Goal: Information Seeking & Learning: Learn about a topic

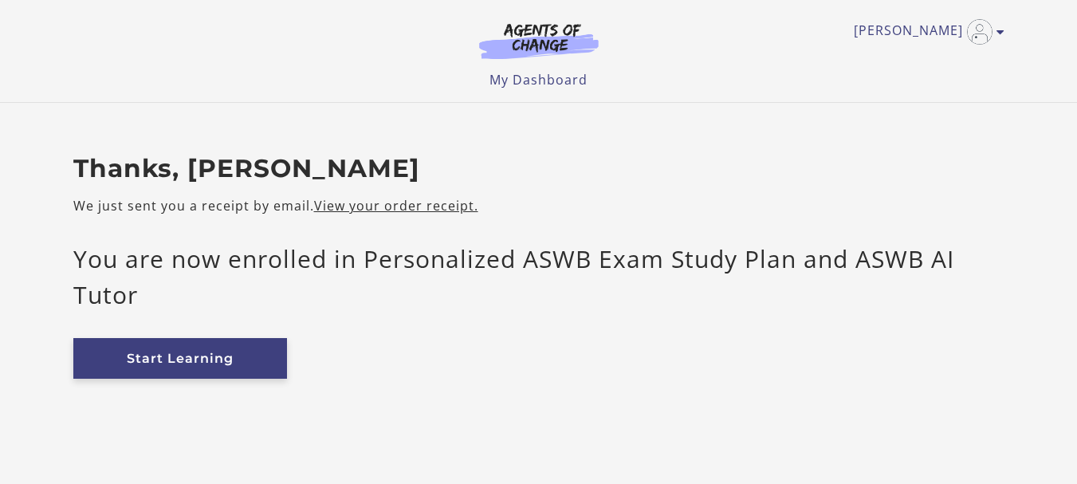
click at [201, 353] on link "Start Learning" at bounding box center [180, 358] width 214 height 41
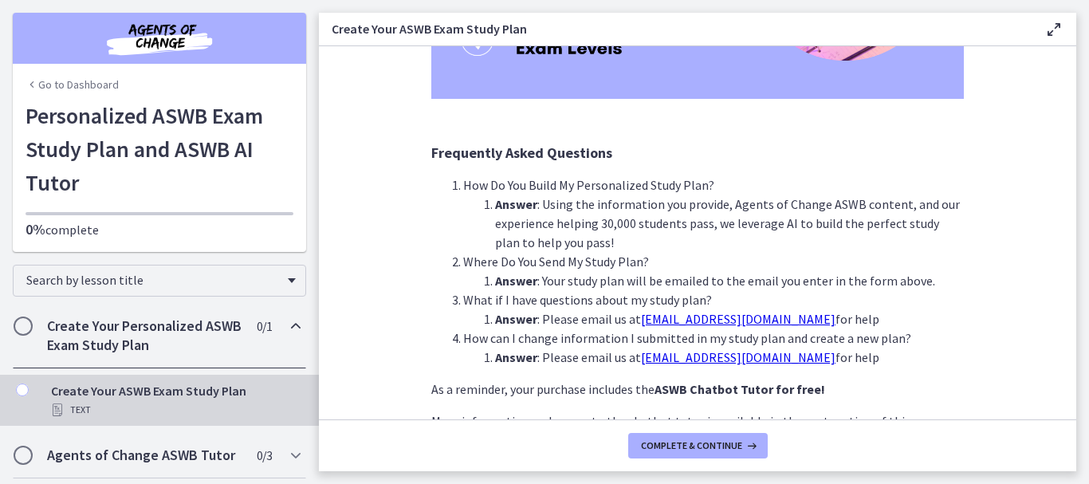
scroll to position [462, 0]
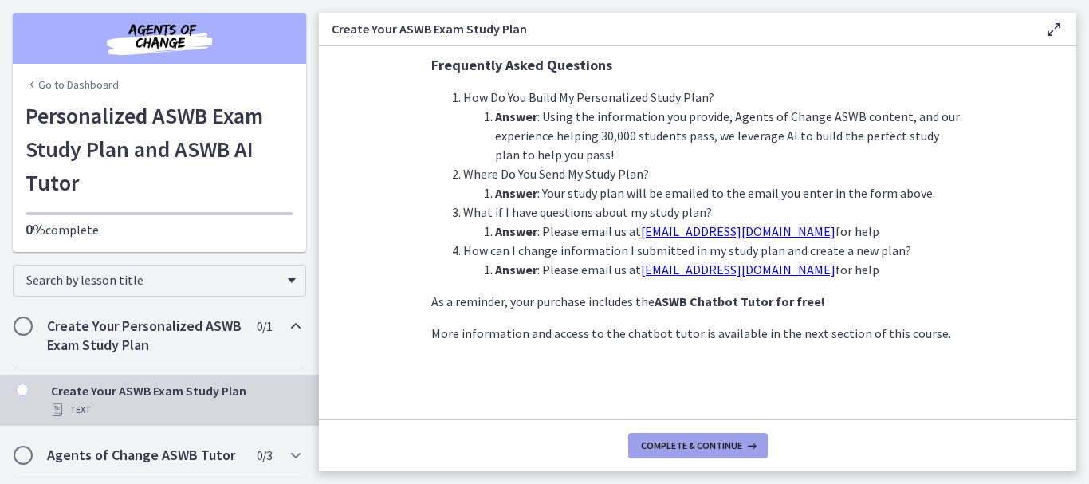
click at [704, 447] on span "Complete & continue" at bounding box center [691, 445] width 101 height 13
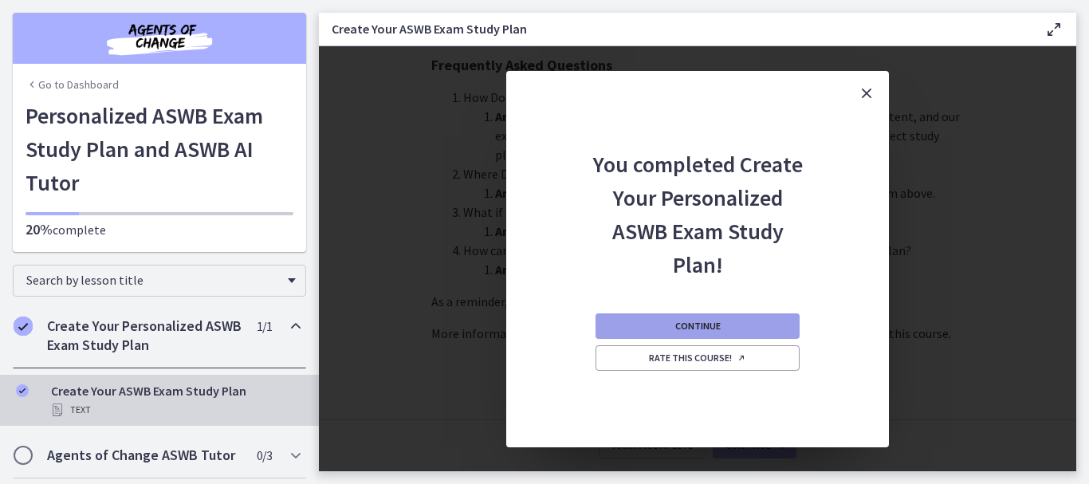
click at [734, 321] on button "Continue" at bounding box center [698, 326] width 204 height 26
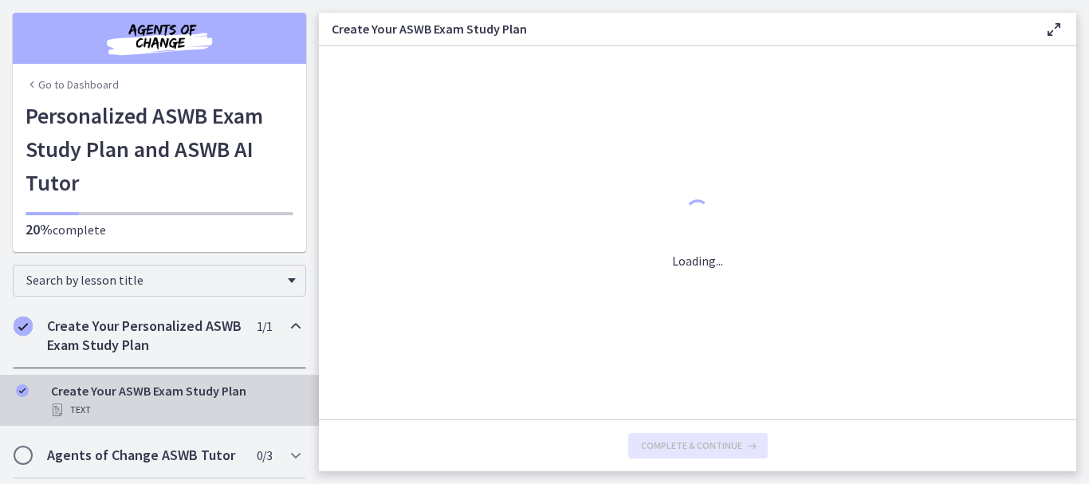
scroll to position [0, 0]
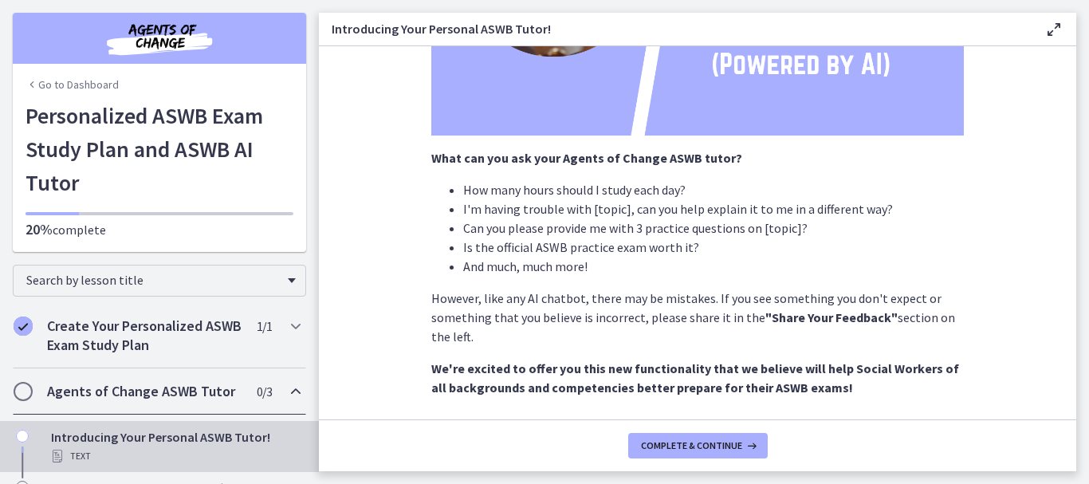
scroll to position [363, 0]
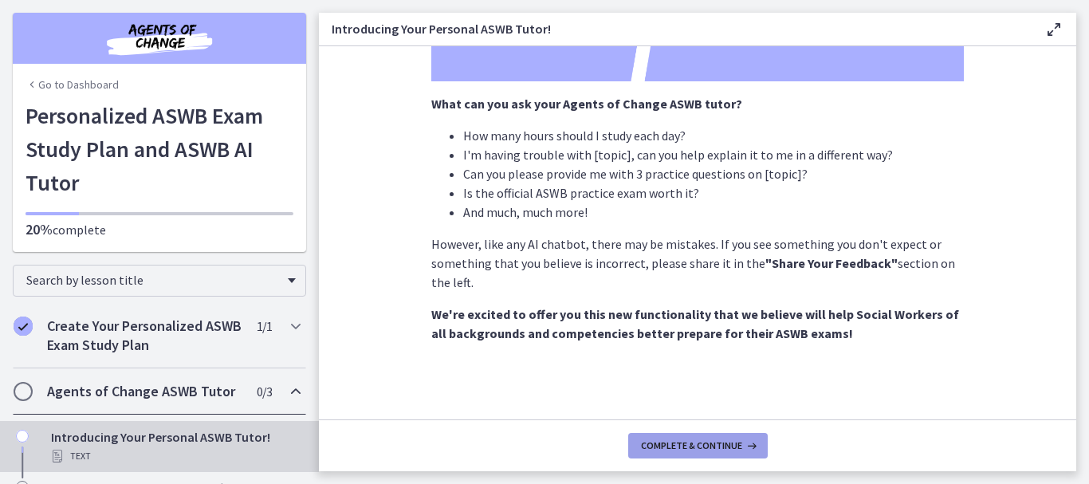
click at [699, 447] on span "Complete & continue" at bounding box center [691, 445] width 101 height 13
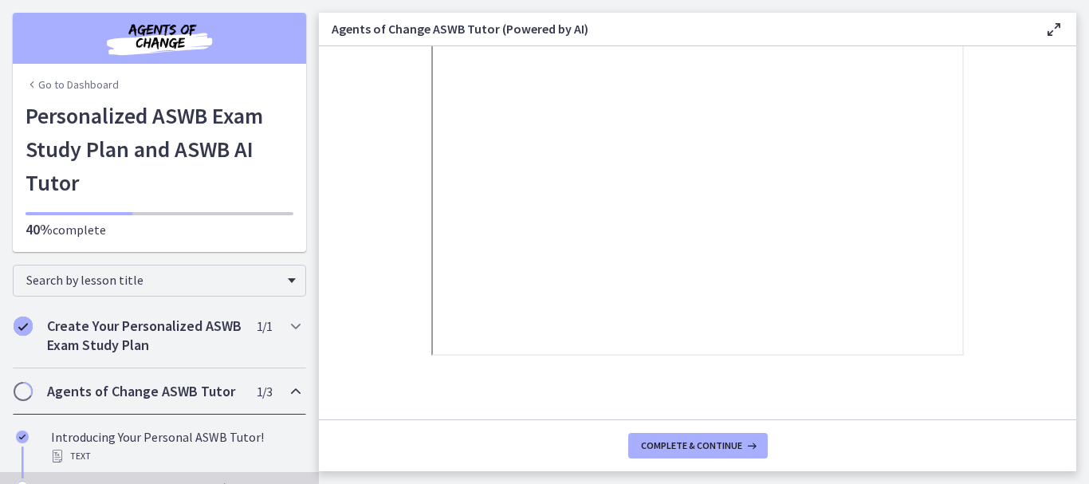
scroll to position [381, 0]
click at [717, 438] on button "Complete & continue" at bounding box center [698, 446] width 140 height 26
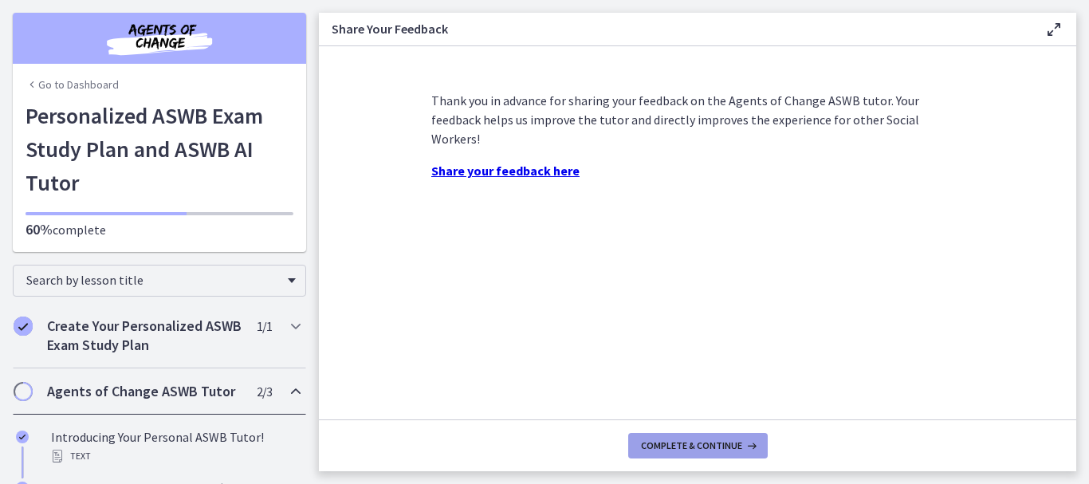
click at [716, 448] on span "Complete & continue" at bounding box center [691, 445] width 101 height 13
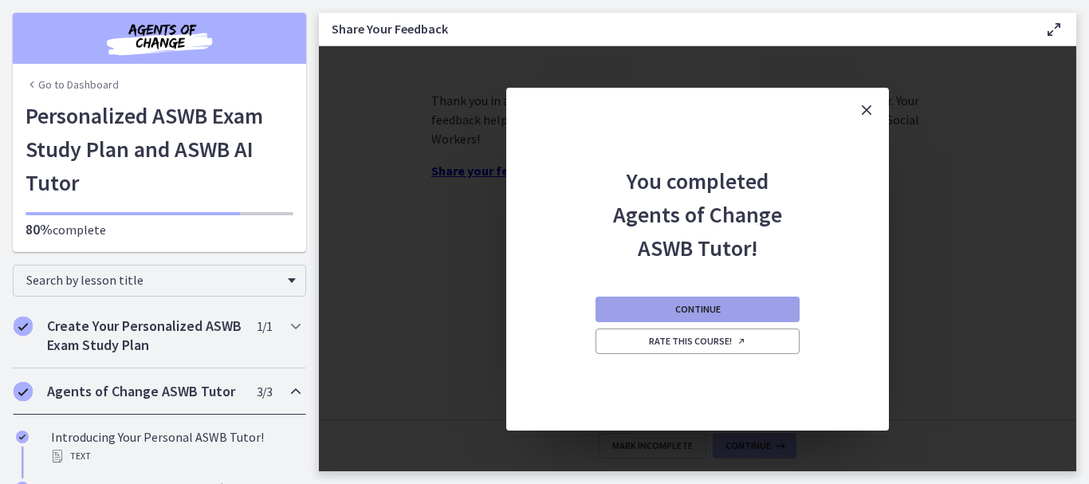
click at [714, 313] on span "Continue" at bounding box center [697, 309] width 45 height 13
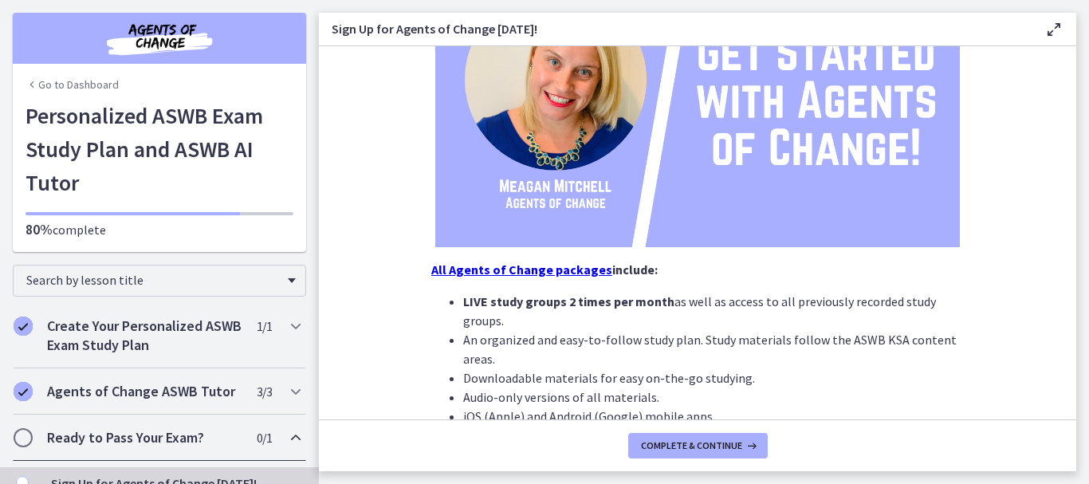
scroll to position [376, 0]
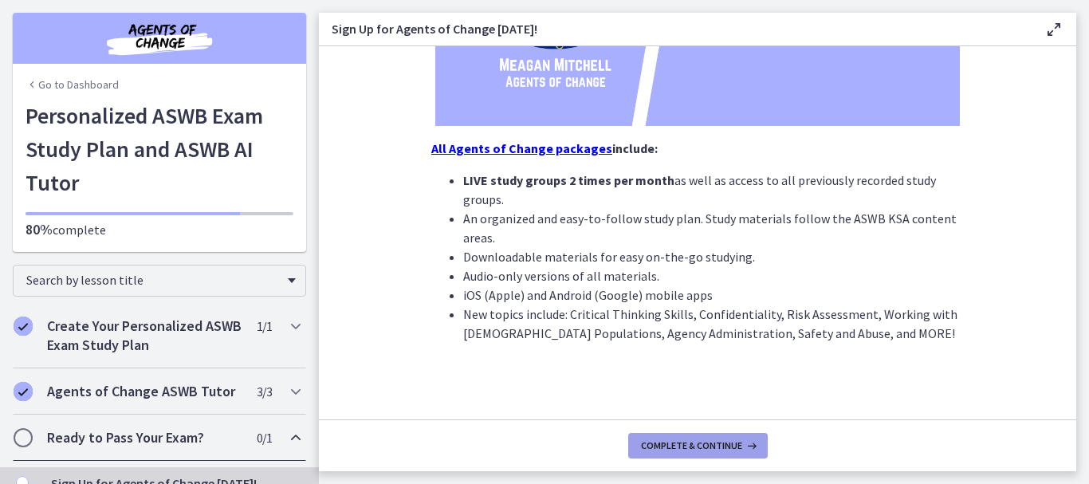
click at [695, 447] on span "Complete & continue" at bounding box center [691, 445] width 101 height 13
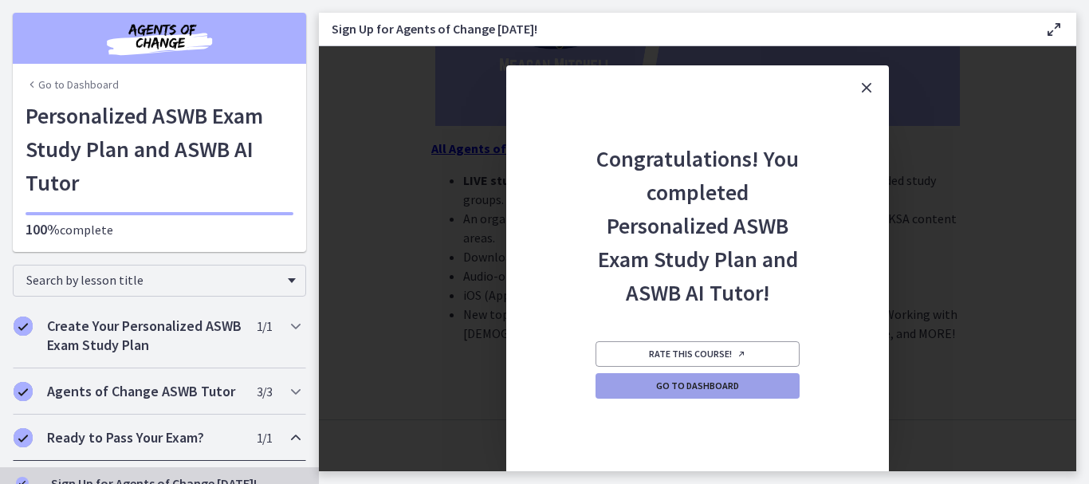
click at [743, 388] on link "Go to Dashboard" at bounding box center [698, 386] width 204 height 26
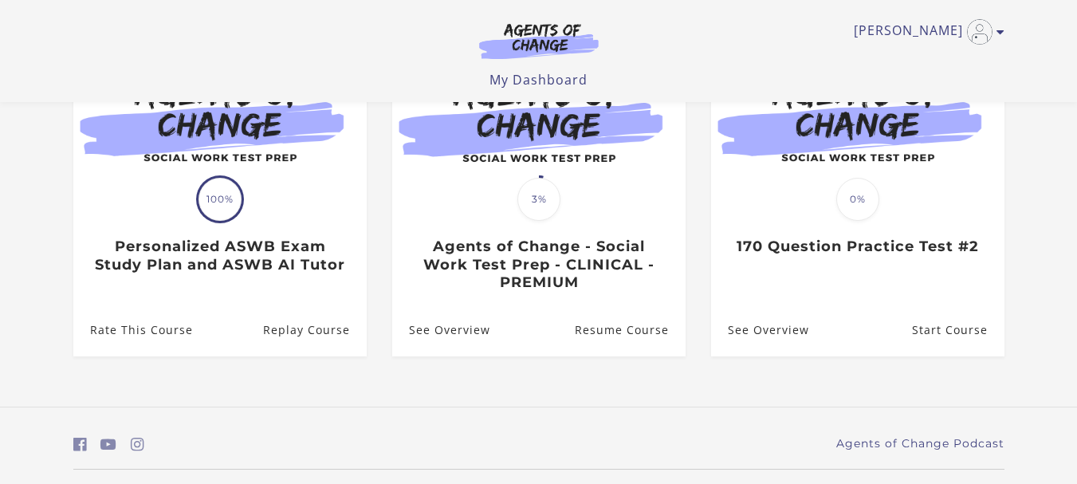
scroll to position [250, 0]
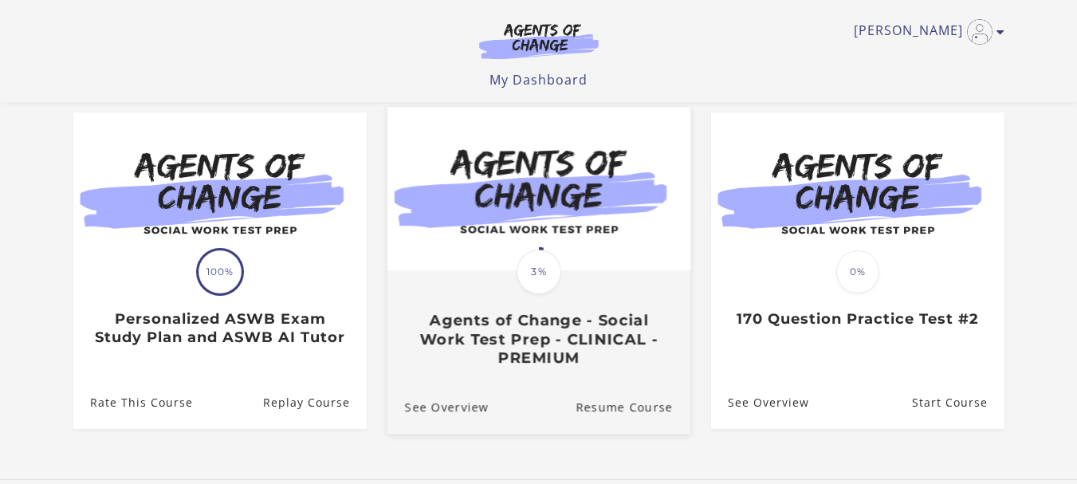
scroll to position [132, 0]
click at [555, 337] on h3 "Agents of Change - Social Work Test Prep - CLINICAL - PREMIUM" at bounding box center [538, 338] width 268 height 56
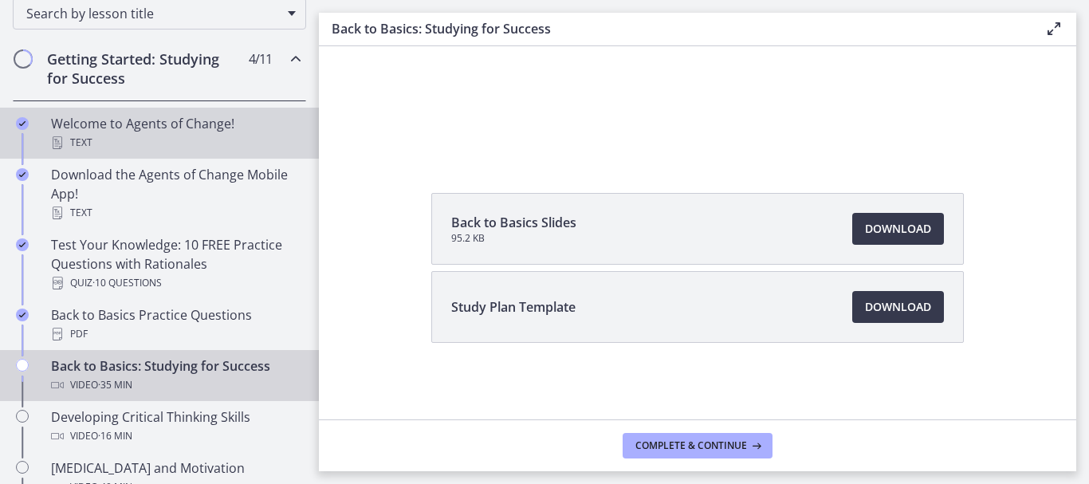
scroll to position [269, 0]
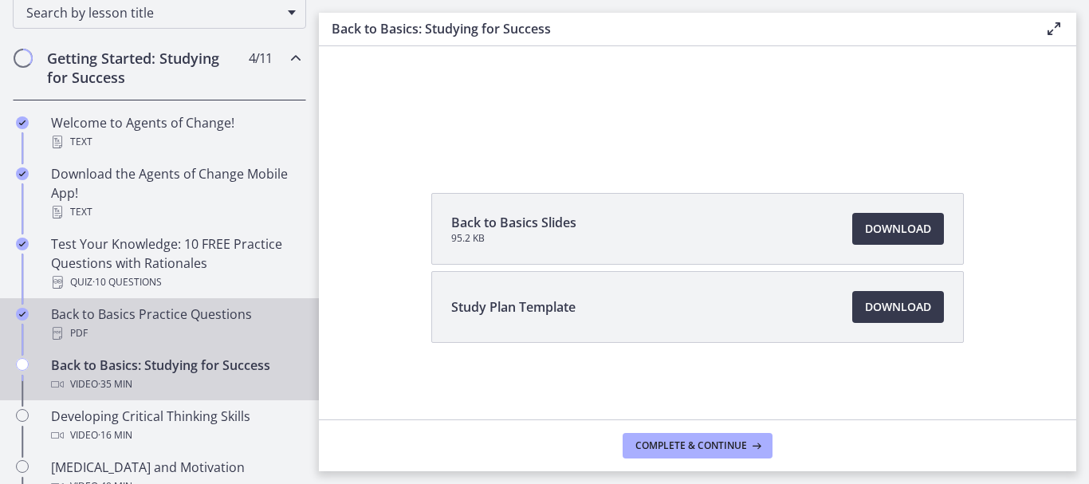
click at [187, 329] on div "PDF" at bounding box center [175, 333] width 249 height 19
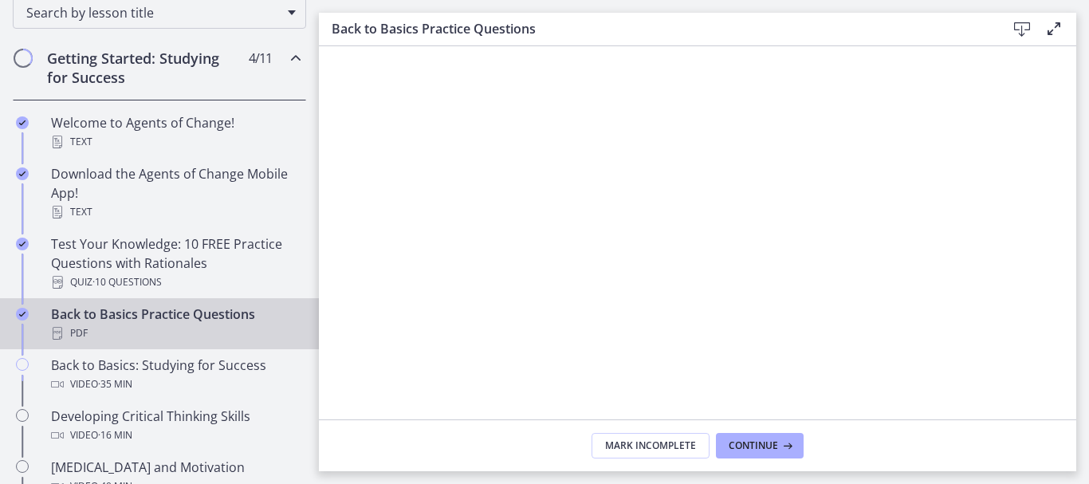
click at [1019, 34] on icon at bounding box center [1022, 29] width 19 height 19
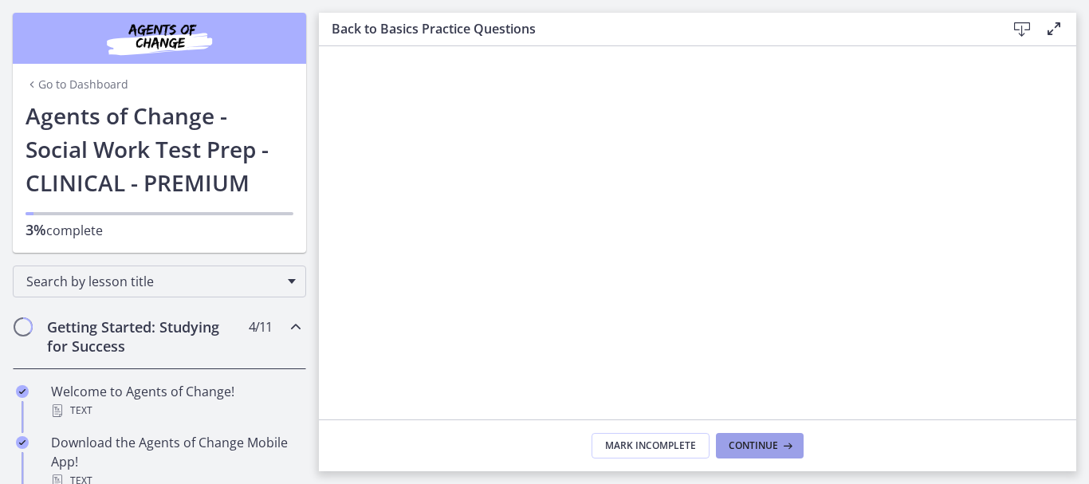
click at [764, 451] on span "Continue" at bounding box center [753, 445] width 49 height 13
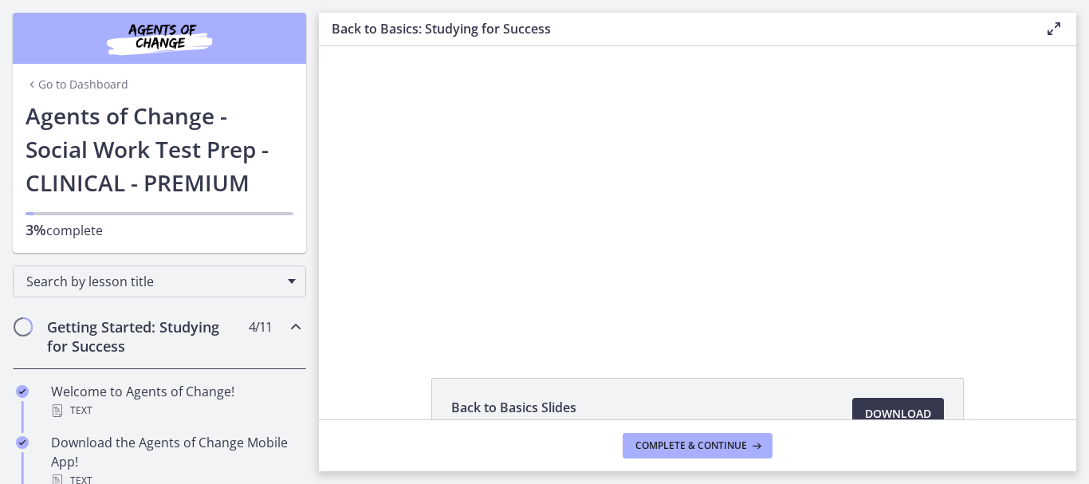
scroll to position [185, 0]
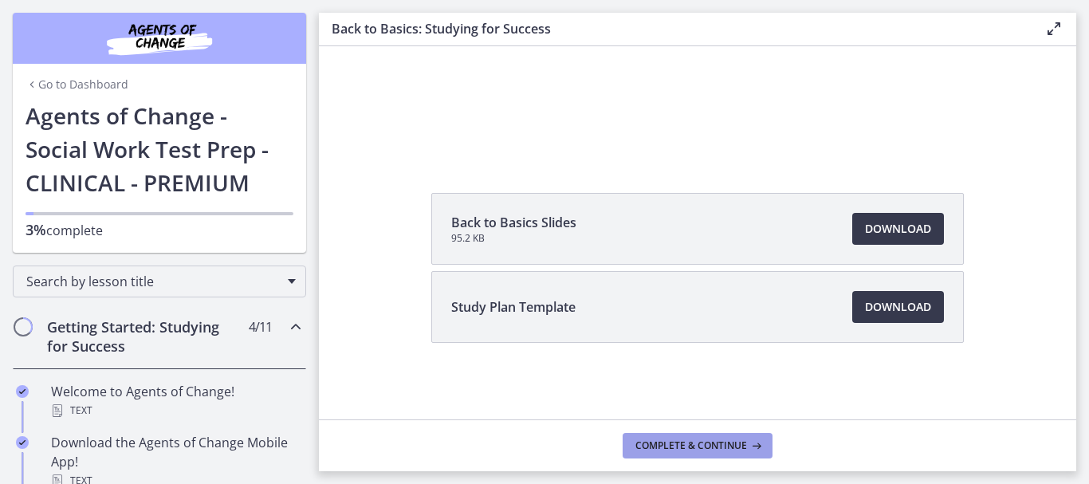
click at [677, 439] on span "Complete & continue" at bounding box center [691, 445] width 112 height 13
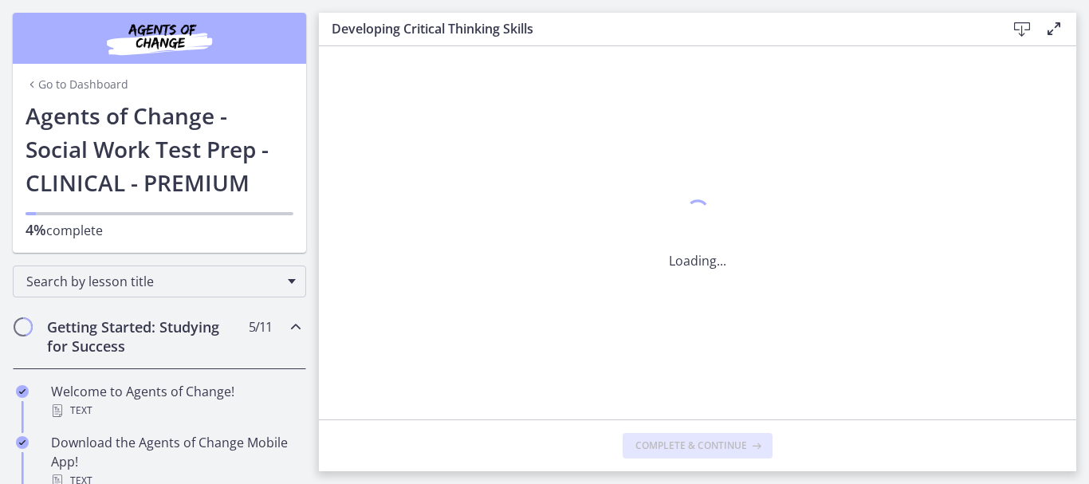
scroll to position [0, 0]
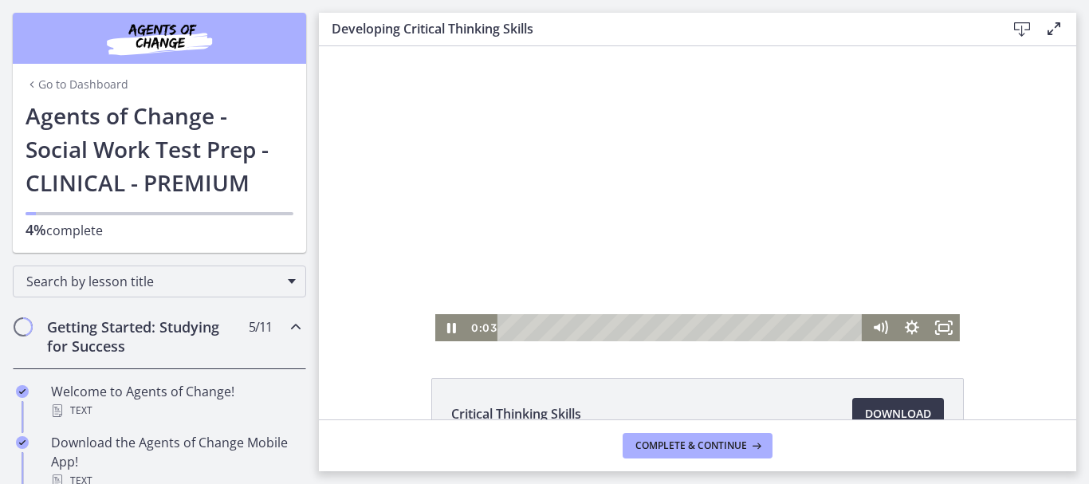
click at [934, 195] on div at bounding box center [697, 193] width 525 height 295
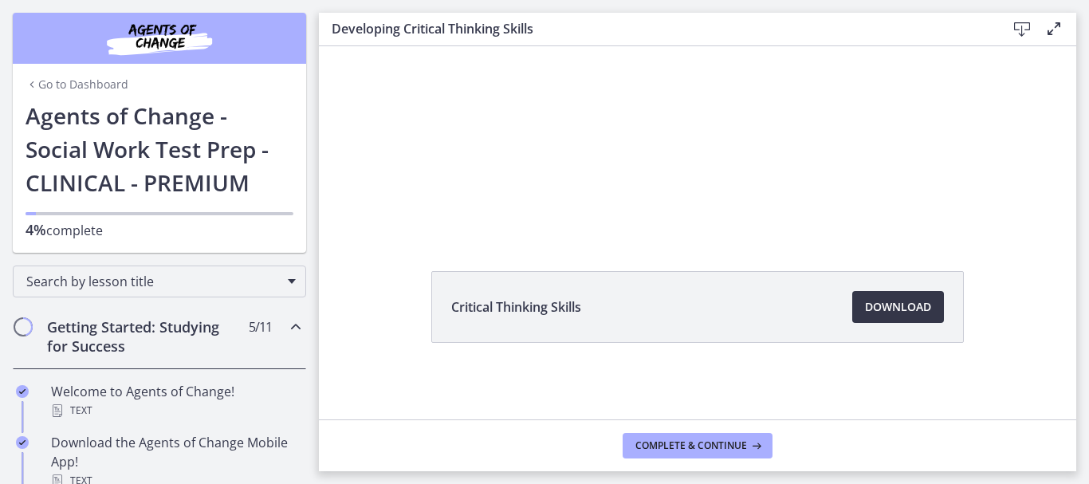
click at [873, 302] on span "Download Opens in a new window" at bounding box center [898, 306] width 66 height 19
click at [702, 449] on span "Complete & continue" at bounding box center [691, 445] width 112 height 13
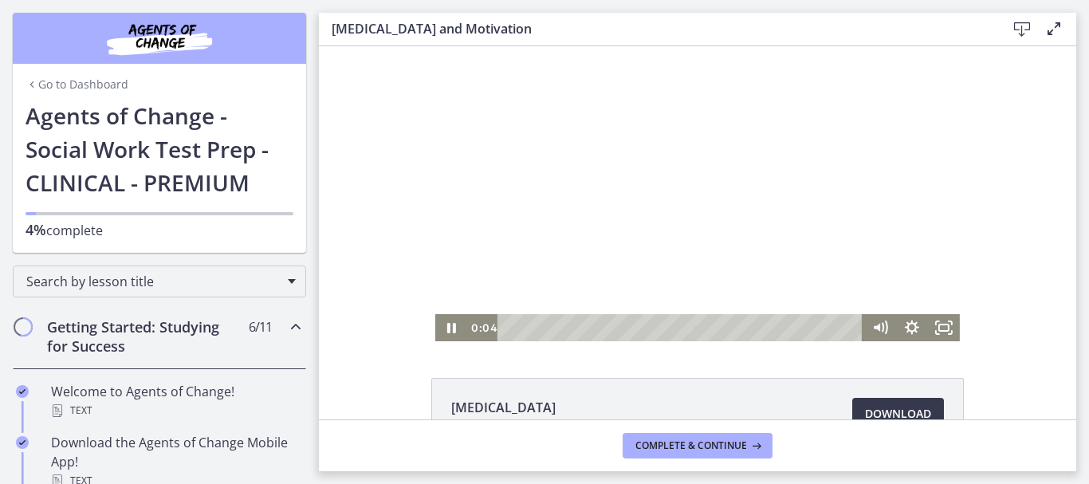
scroll to position [107, 0]
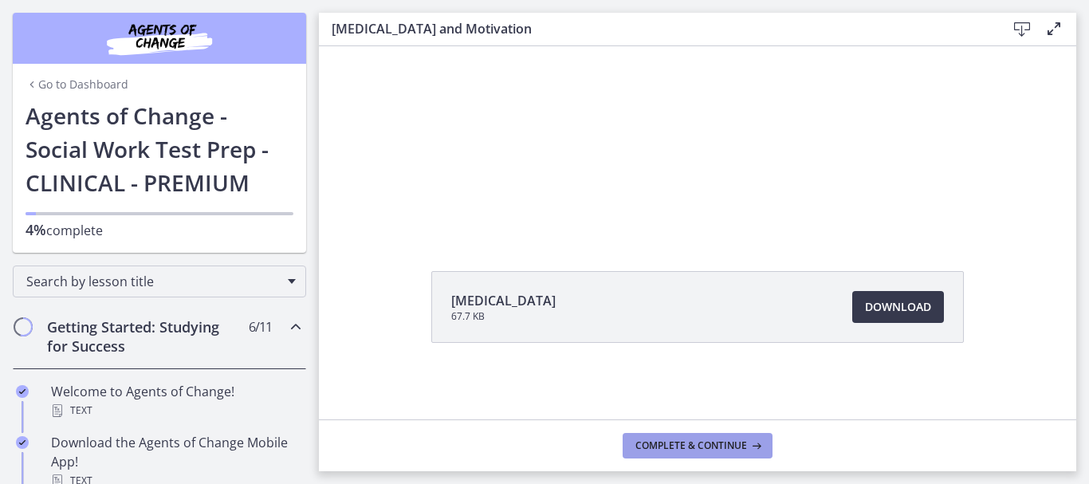
click at [702, 450] on span "Complete & continue" at bounding box center [691, 445] width 112 height 13
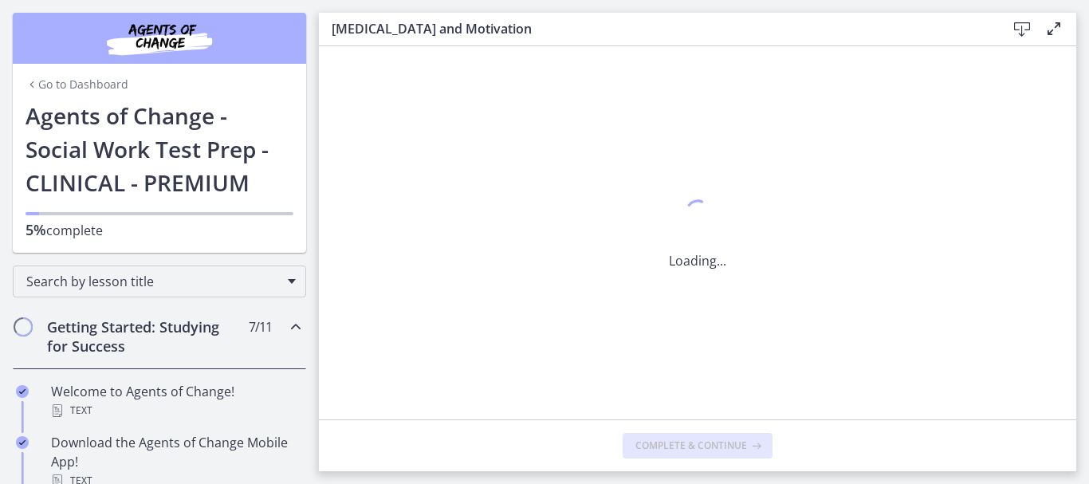
scroll to position [0, 0]
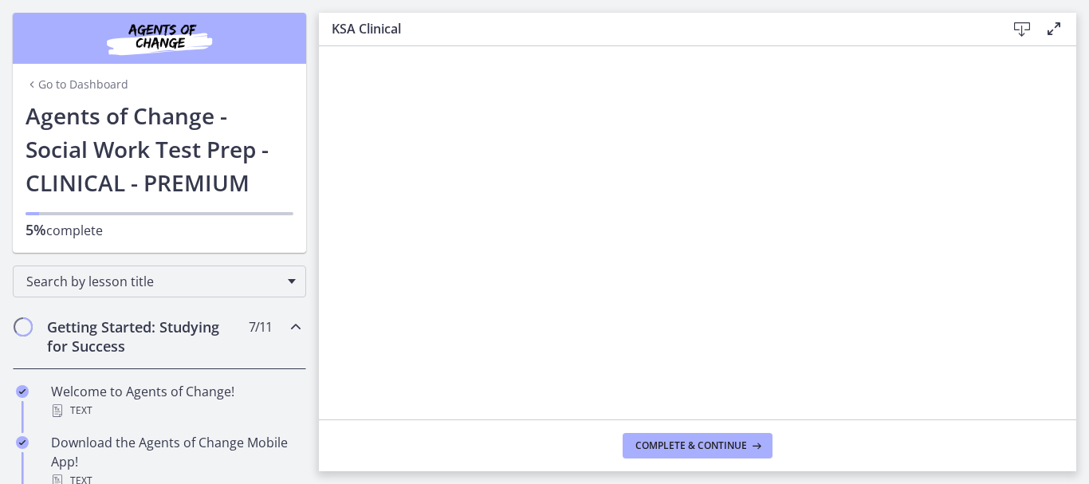
click at [1047, 32] on icon at bounding box center [1054, 28] width 19 height 19
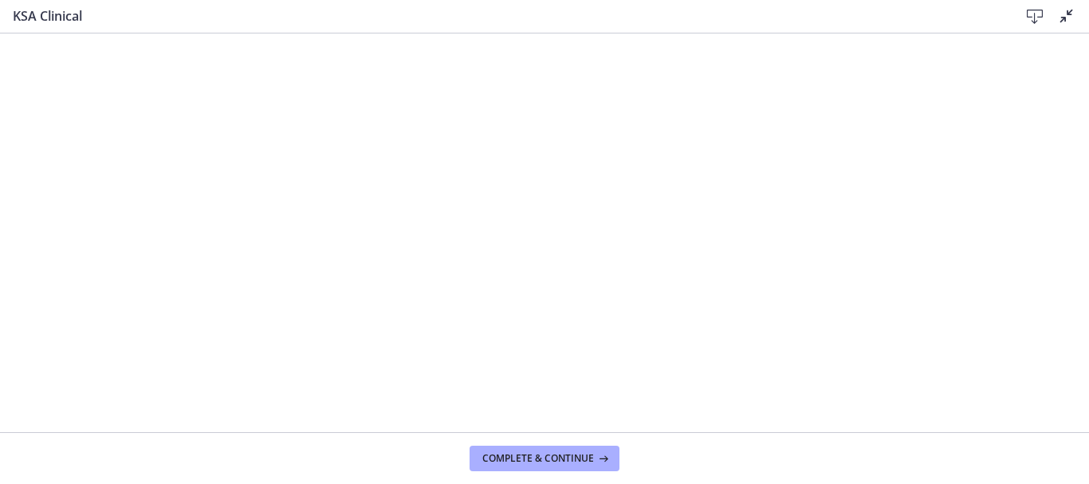
click at [1039, 10] on icon at bounding box center [1034, 16] width 19 height 19
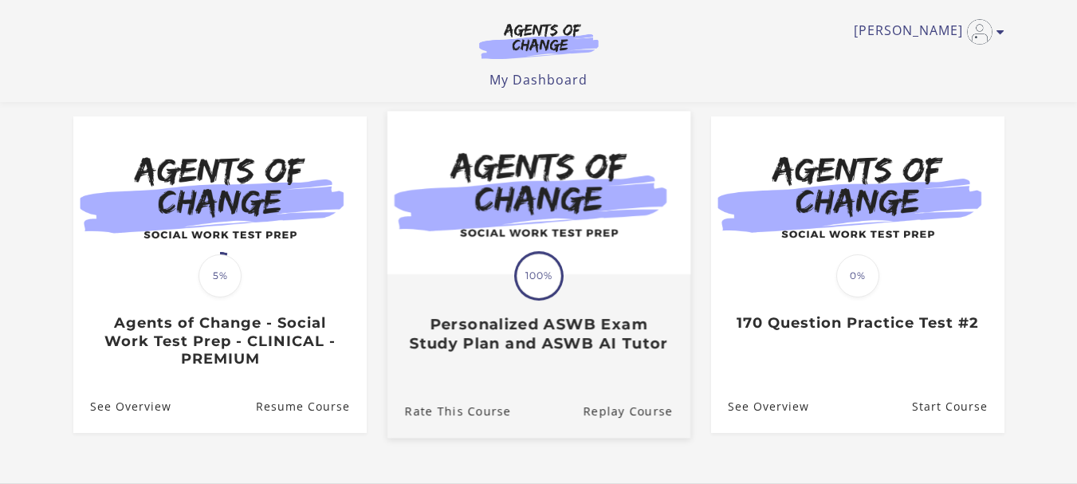
scroll to position [133, 0]
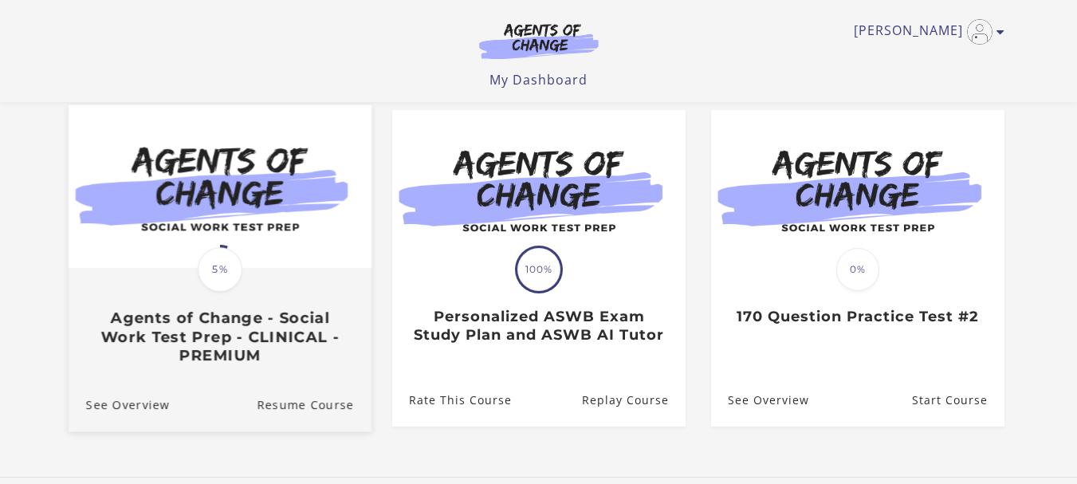
click at [304, 364] on h3 "Agents of Change - Social Work Test Prep - CLINICAL - PREMIUM" at bounding box center [219, 337] width 268 height 56
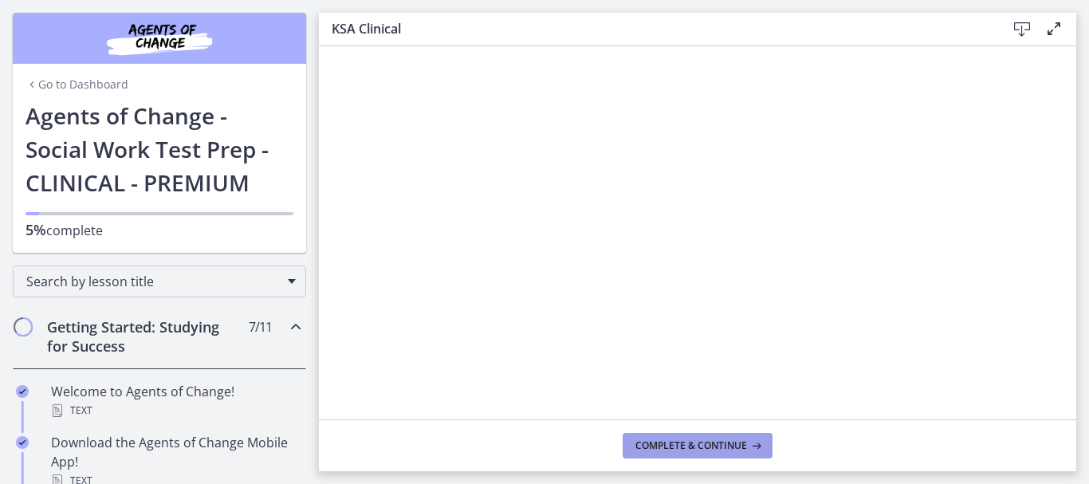
click at [691, 447] on span "Complete & continue" at bounding box center [691, 445] width 112 height 13
click at [1054, 31] on icon at bounding box center [1054, 28] width 19 height 19
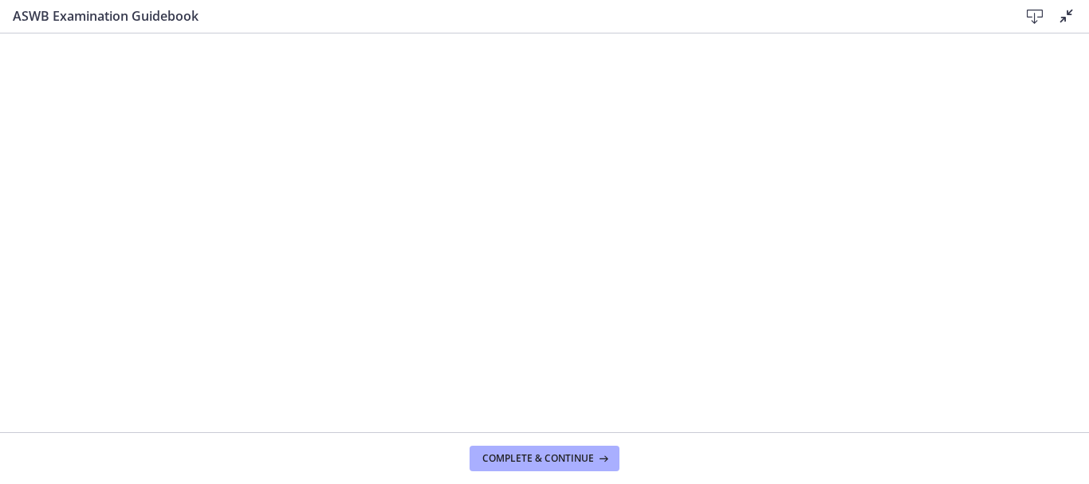
click at [1064, 19] on icon at bounding box center [1066, 15] width 19 height 19
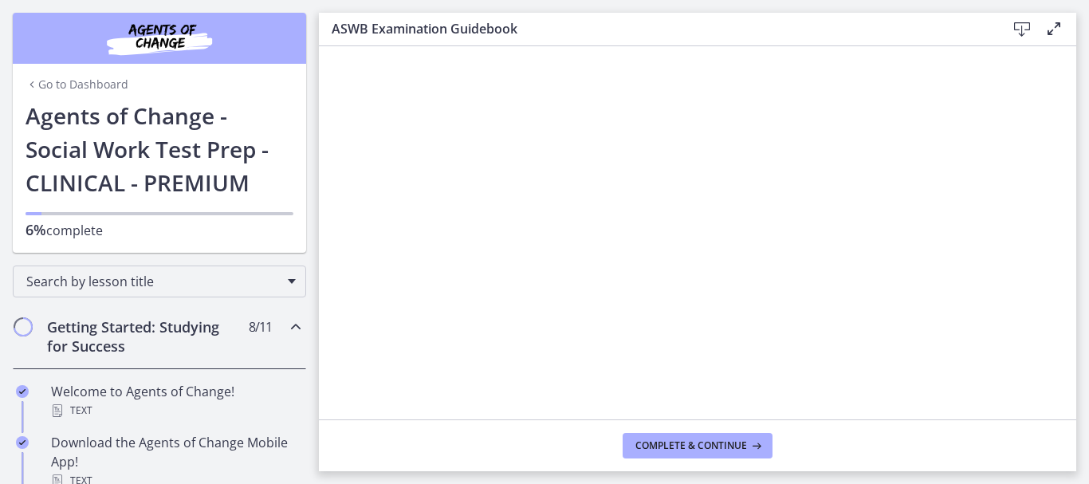
click at [1021, 30] on icon at bounding box center [1022, 29] width 19 height 19
click at [695, 455] on button "Complete & continue" at bounding box center [698, 446] width 150 height 26
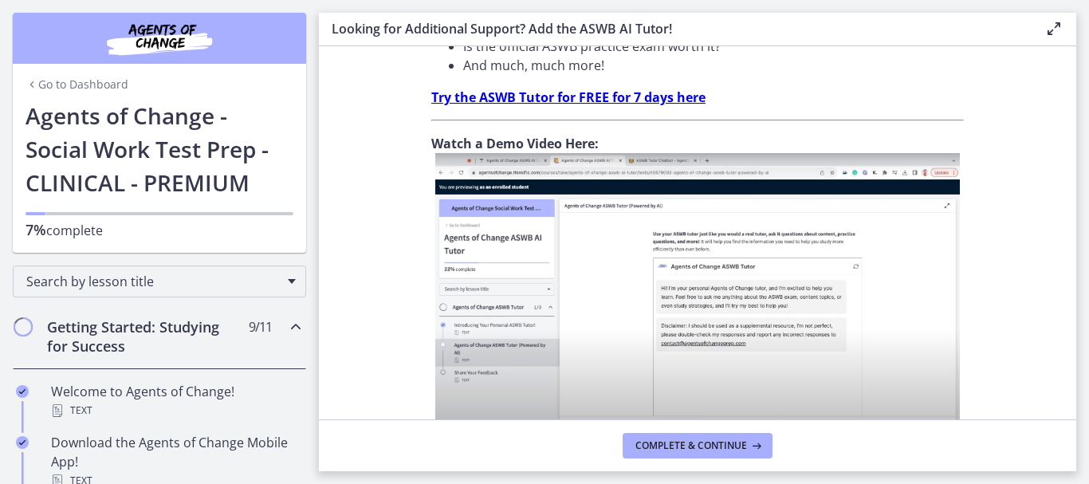
scroll to position [704, 0]
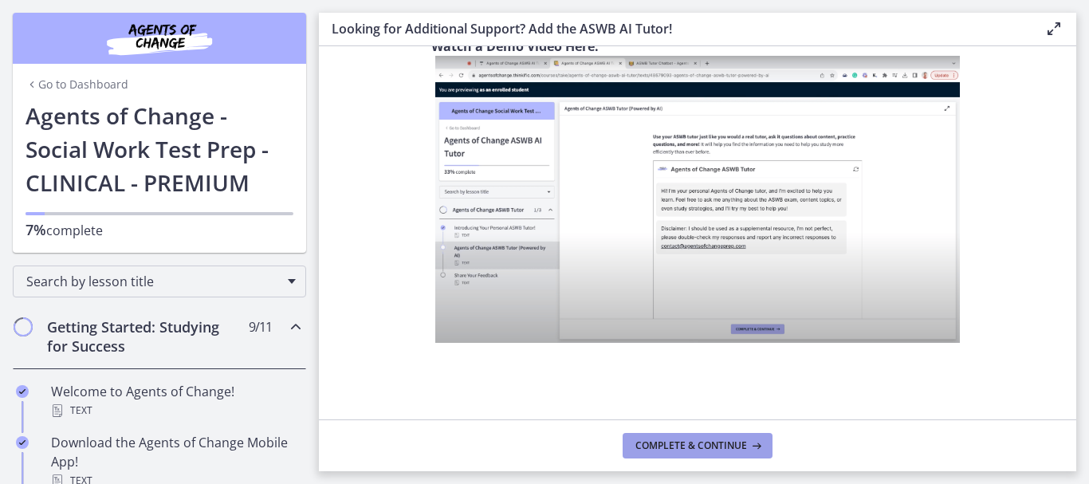
click at [708, 451] on span "Complete & continue" at bounding box center [691, 445] width 112 height 13
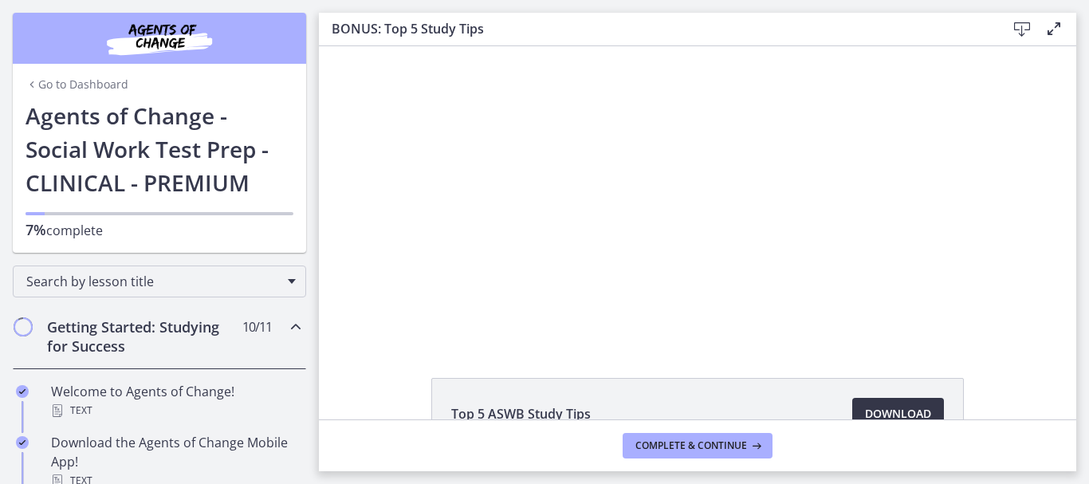
click at [899, 406] on span "Download Opens in a new window" at bounding box center [898, 413] width 66 height 19
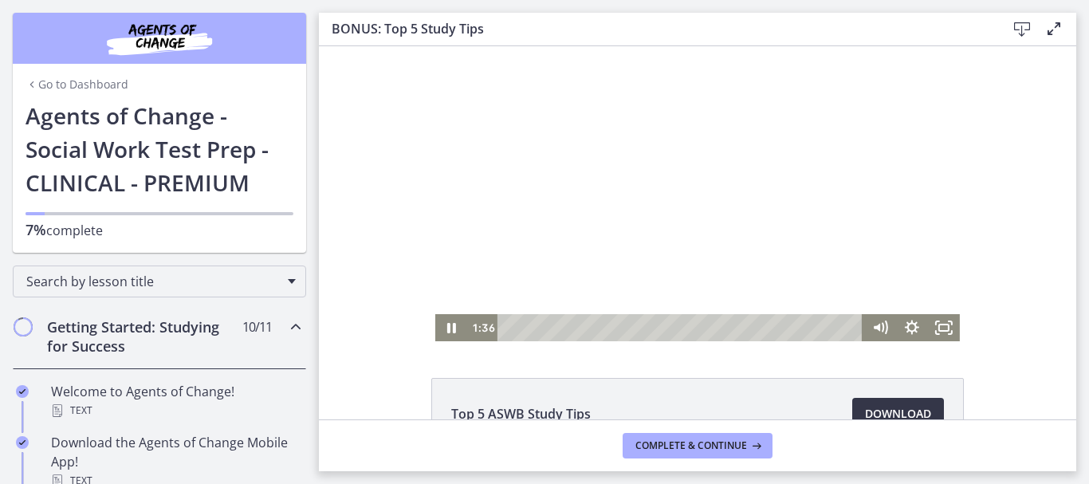
scroll to position [107, 0]
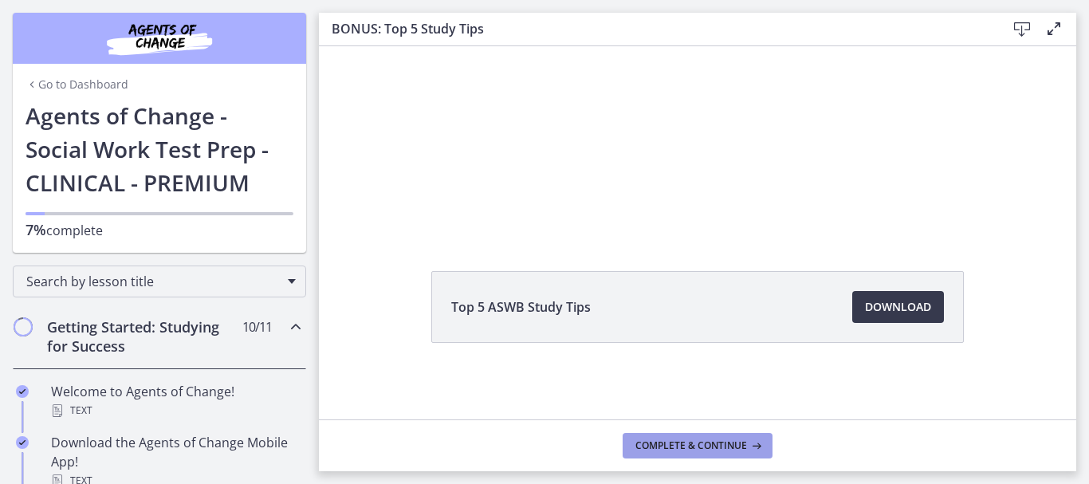
click at [698, 442] on span "Complete & continue" at bounding box center [691, 445] width 112 height 13
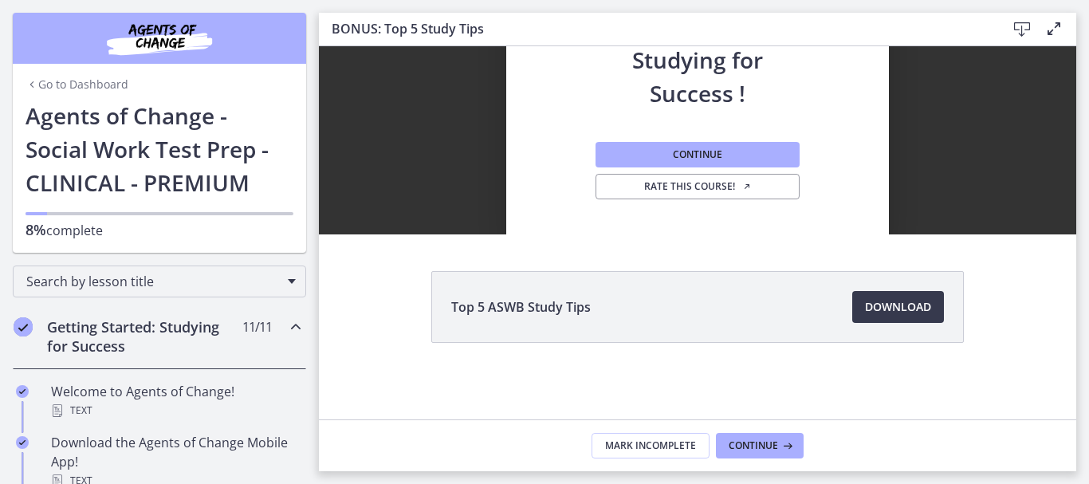
scroll to position [0, 0]
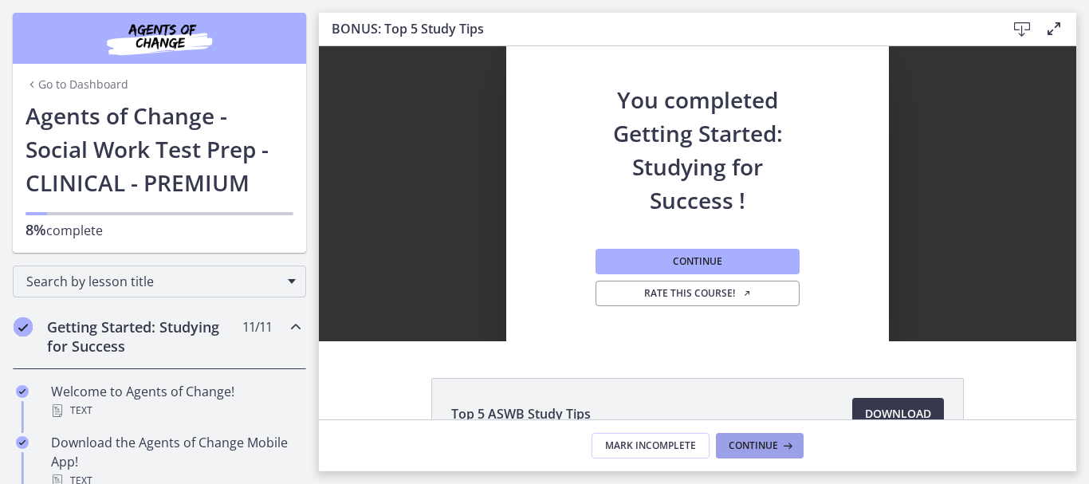
click at [756, 447] on span "Continue" at bounding box center [753, 445] width 49 height 13
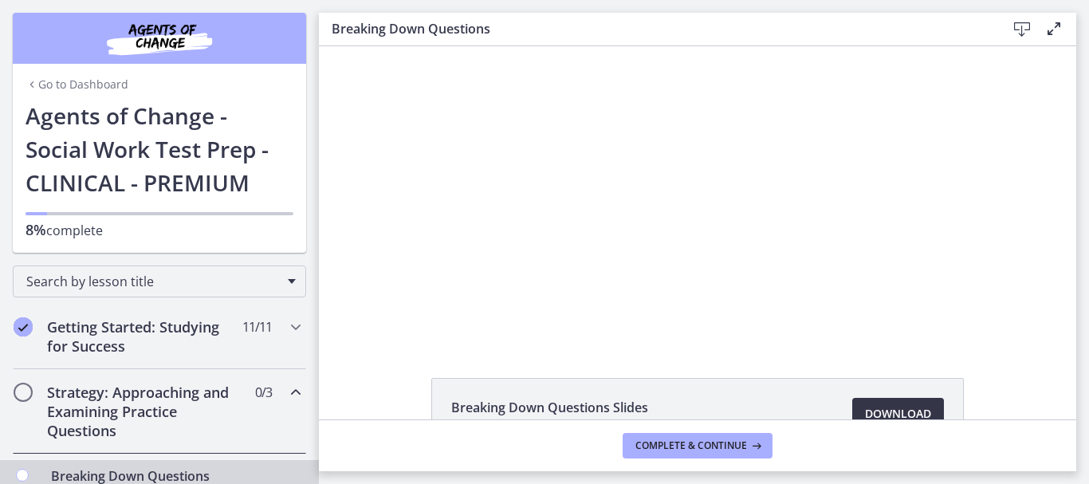
click at [886, 403] on link "Download Opens in a new window" at bounding box center [898, 414] width 92 height 32
click at [710, 443] on span "Complete & continue" at bounding box center [691, 445] width 112 height 13
